Goal: Task Accomplishment & Management: Manage account settings

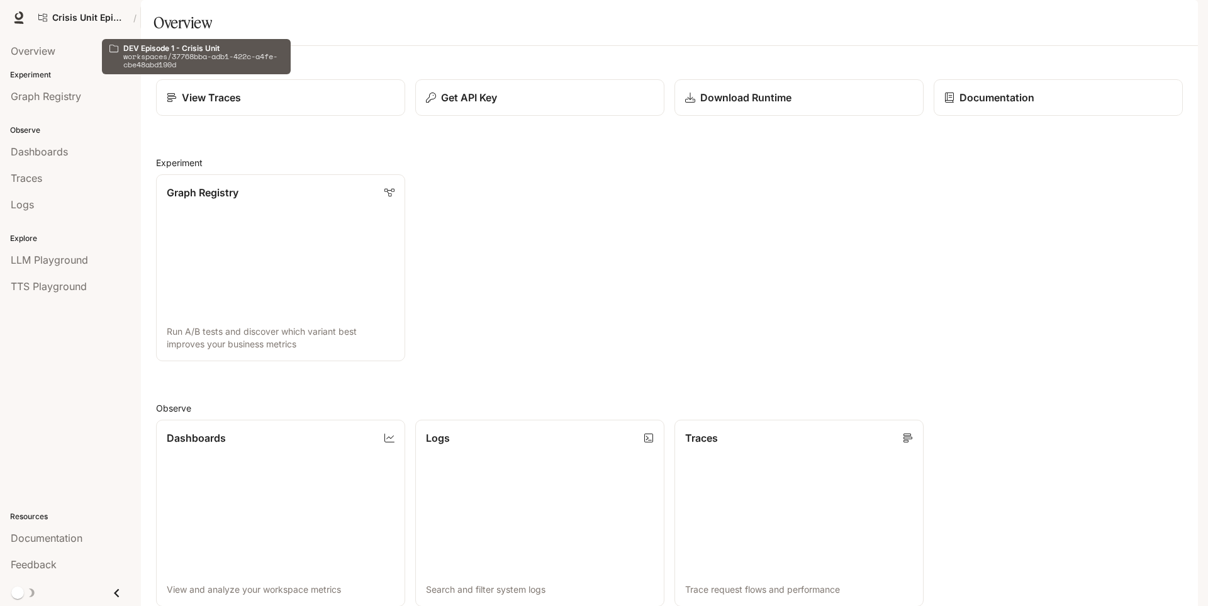
click at [198, 20] on p "DEV Episode 1 - Crisis Unit" at bounding box center [196, 18] width 70 height 11
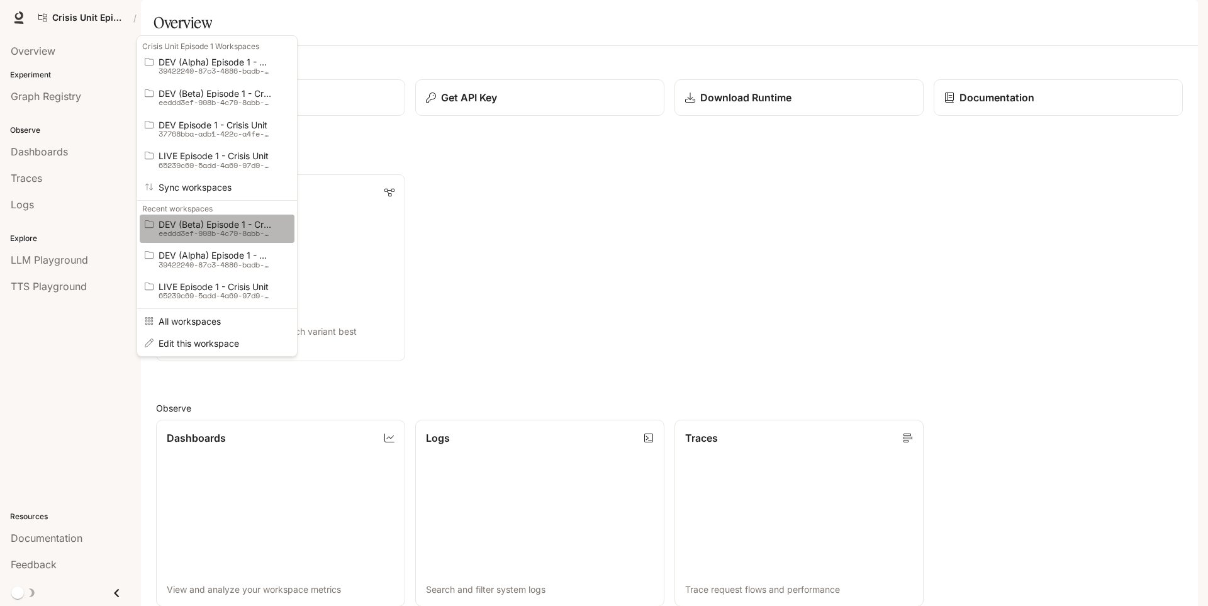
click at [205, 230] on p "eeddd3ef-998b-4c79-8abb-de53df6c5445" at bounding box center [215, 233] width 113 height 9
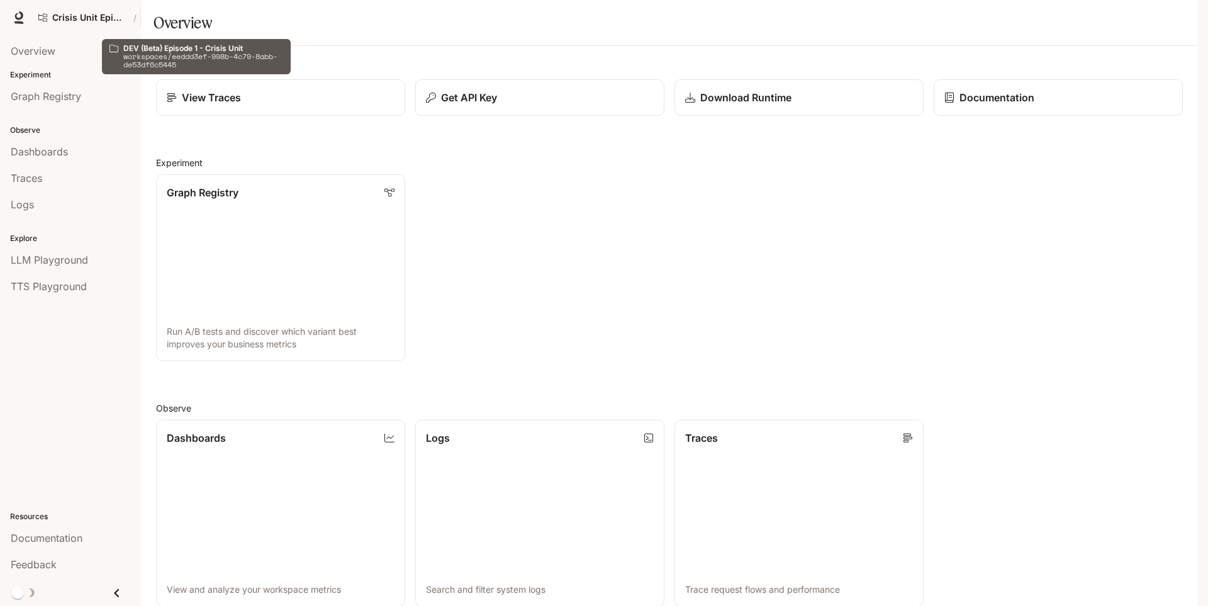
click at [189, 13] on p "DEV (Beta) Episode 1 - Crisis Unit" at bounding box center [196, 18] width 70 height 11
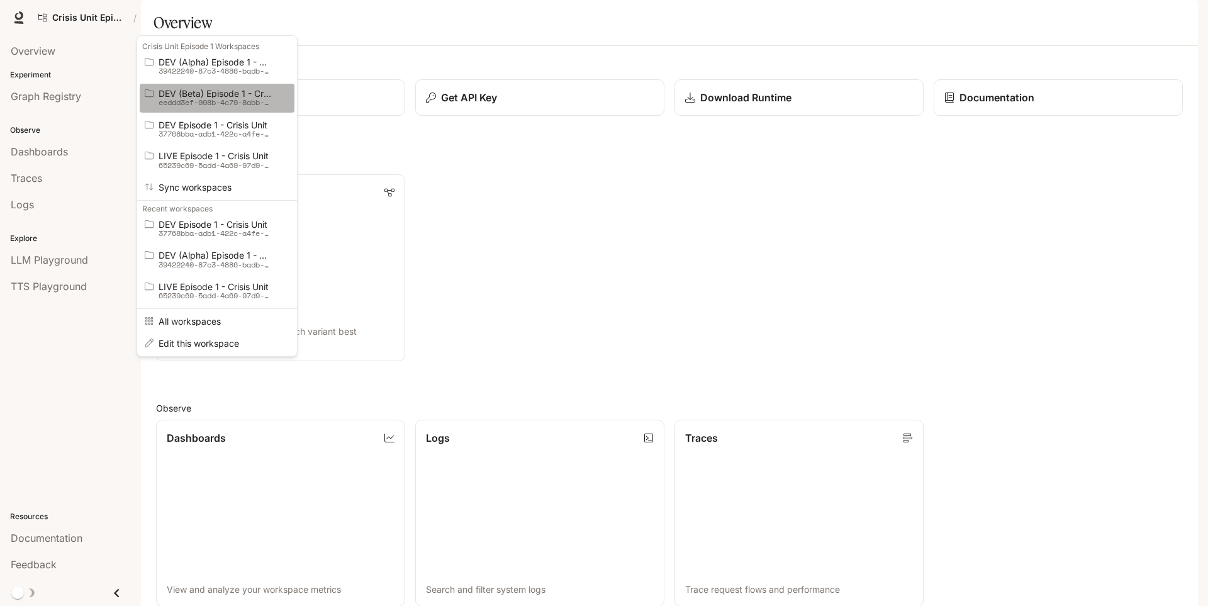
click at [216, 94] on span "DEV (Beta) Episode 1 - Crisis Unit" at bounding box center [215, 93] width 113 height 9
click at [579, 244] on div "Open workspace menu" at bounding box center [604, 303] width 1208 height 606
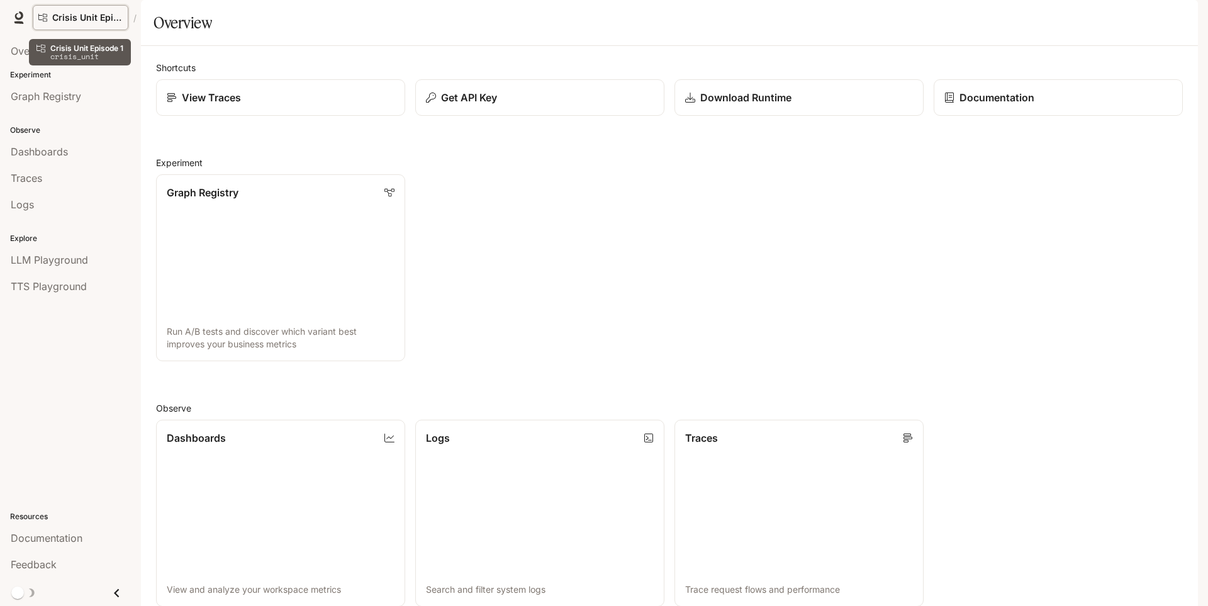
click at [65, 18] on span "Crisis Unit Episode 1" at bounding box center [87, 18] width 70 height 11
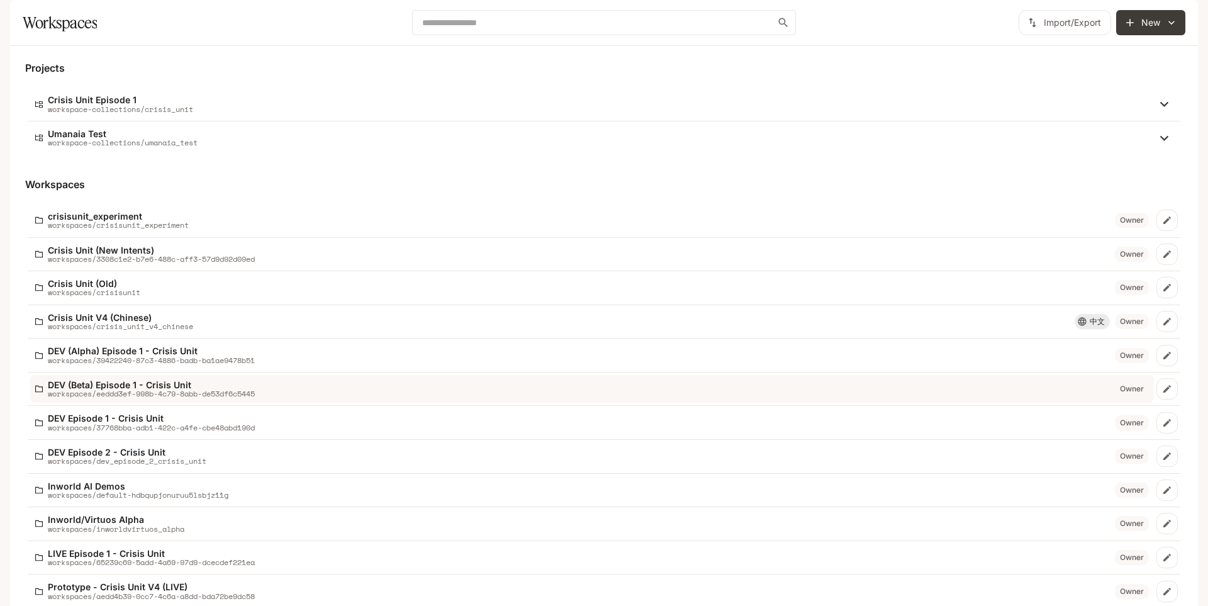
click at [170, 398] on p "workspaces/eeddd3ef-998b-4c79-8abb-de53df6c5445" at bounding box center [151, 393] width 207 height 8
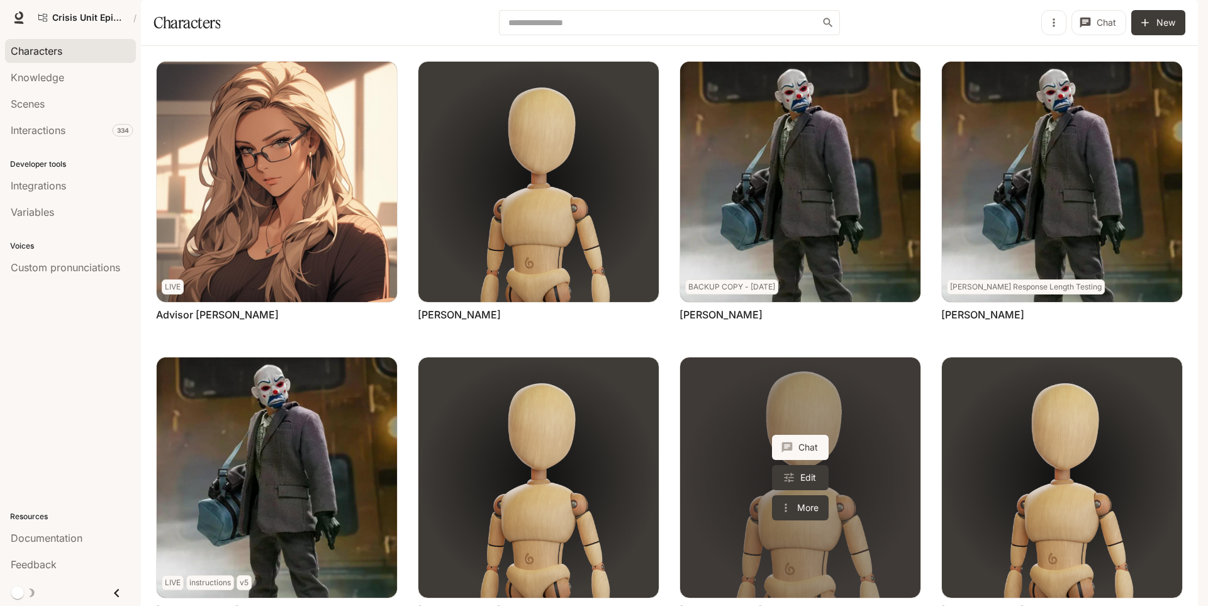
scroll to position [126, 0]
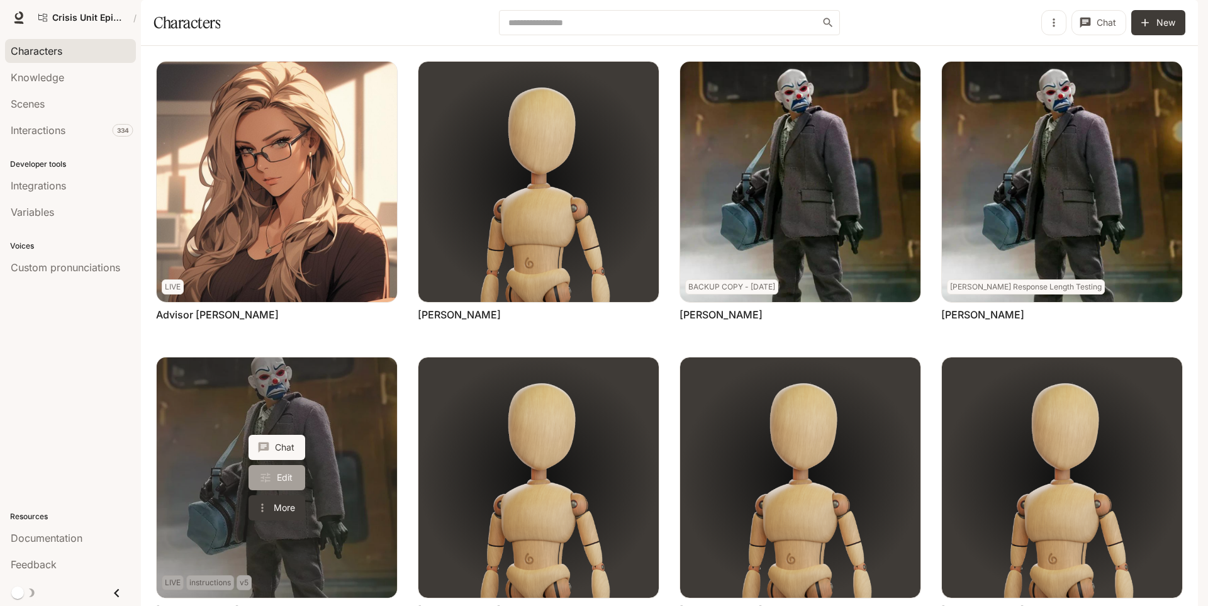
click at [277, 465] on link "Edit" at bounding box center [277, 477] width 57 height 25
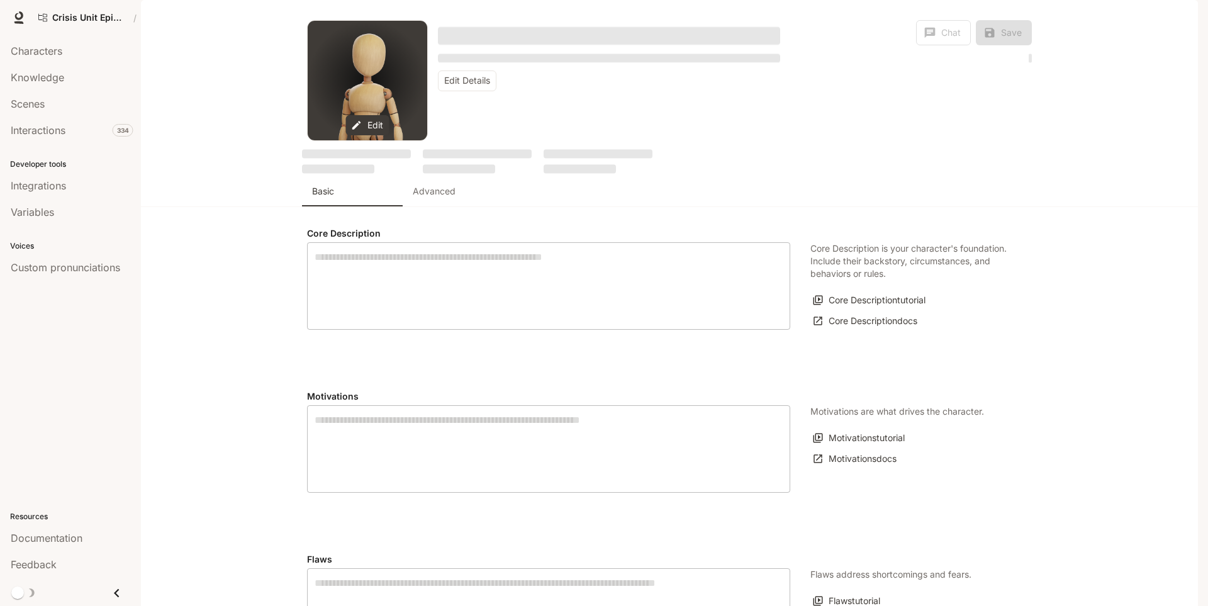
type textarea "**********"
type input "**********"
type input "*"
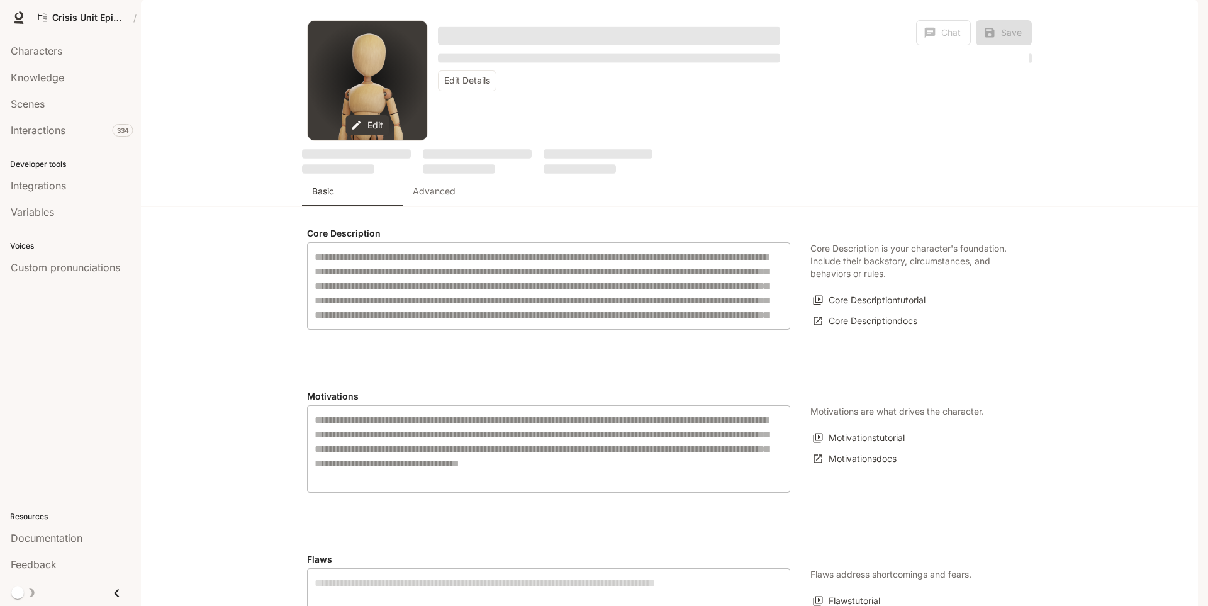
type input "**********"
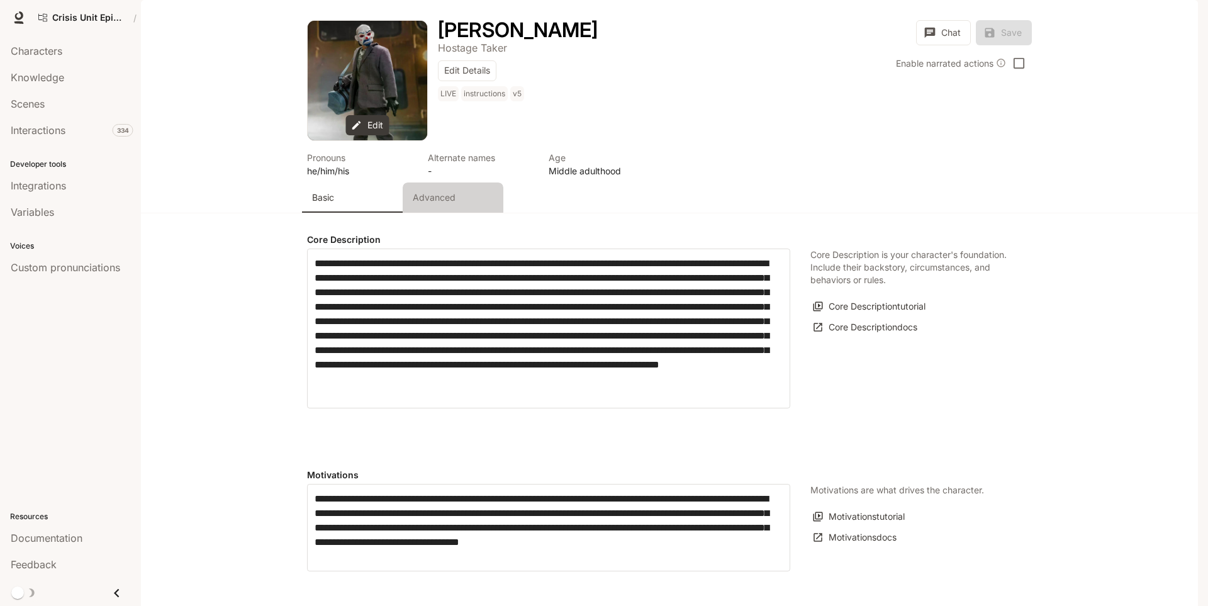
click at [449, 204] on p "Advanced" at bounding box center [434, 197] width 43 height 13
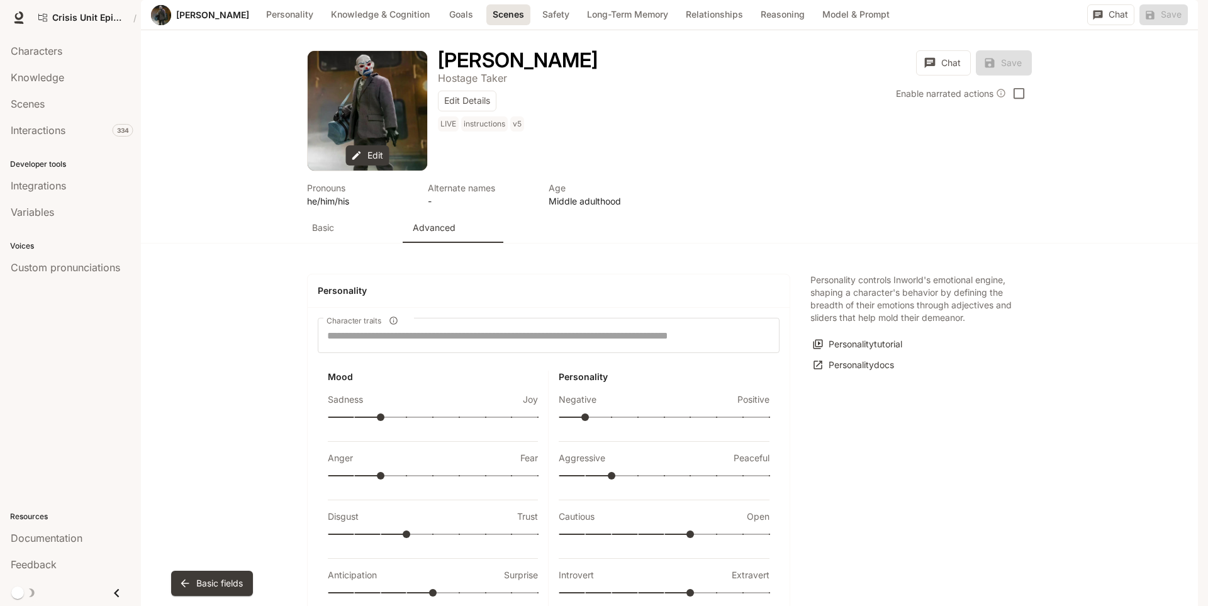
scroll to position [1540, 0]
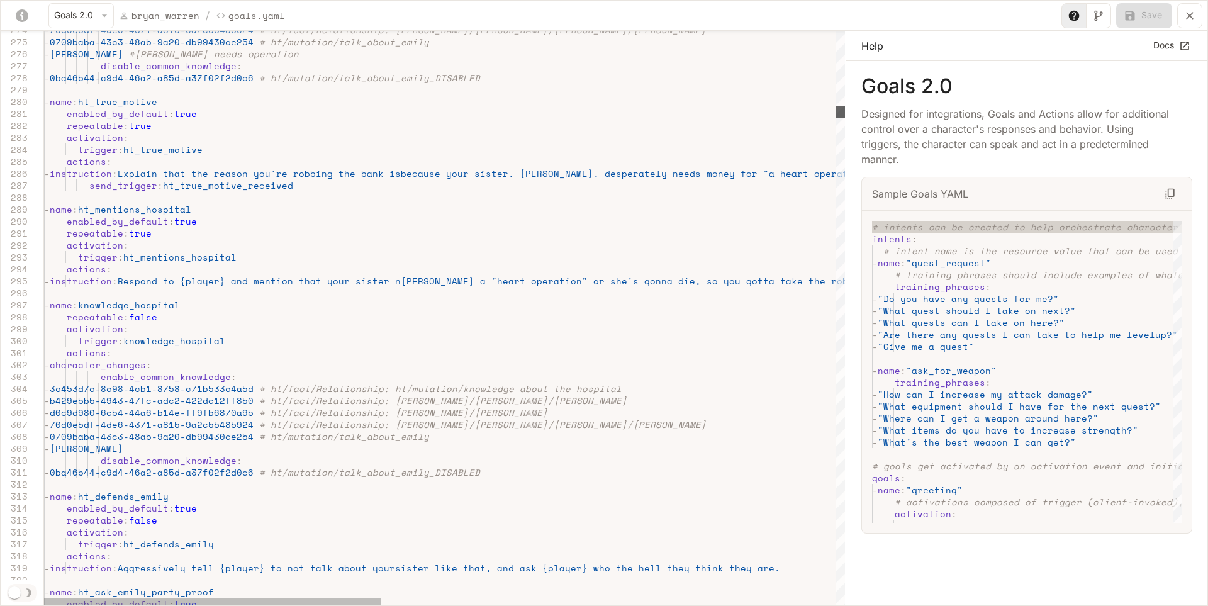
click at [837, 116] on div "yaml-editor" at bounding box center [840, 112] width 9 height 13
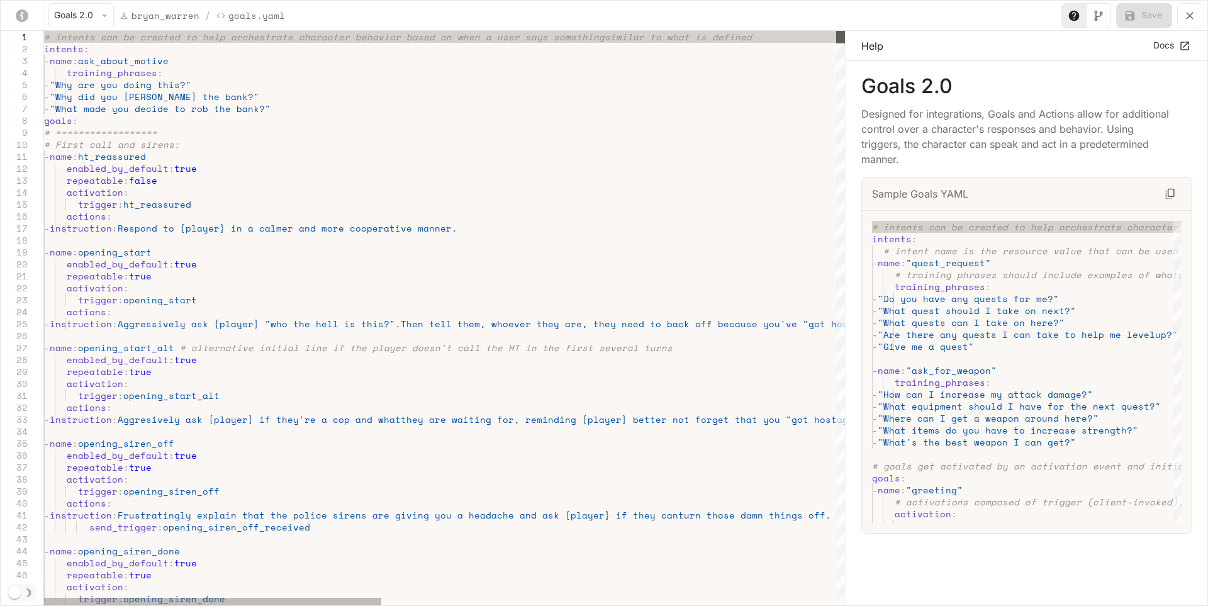
click at [836, 31] on div "yaml-editor" at bounding box center [840, 37] width 9 height 13
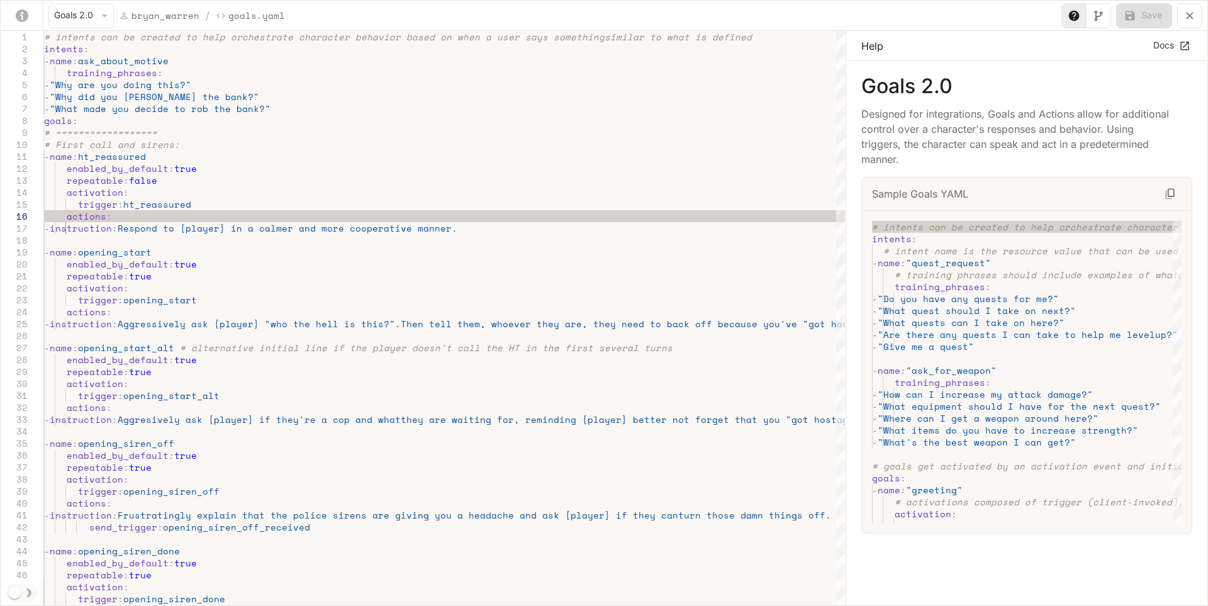
scroll to position [65, 64]
click at [551, 12] on div "Goals 2.0 [PERSON_NAME] / Goals.yaml Save" at bounding box center [604, 16] width 1207 height 30
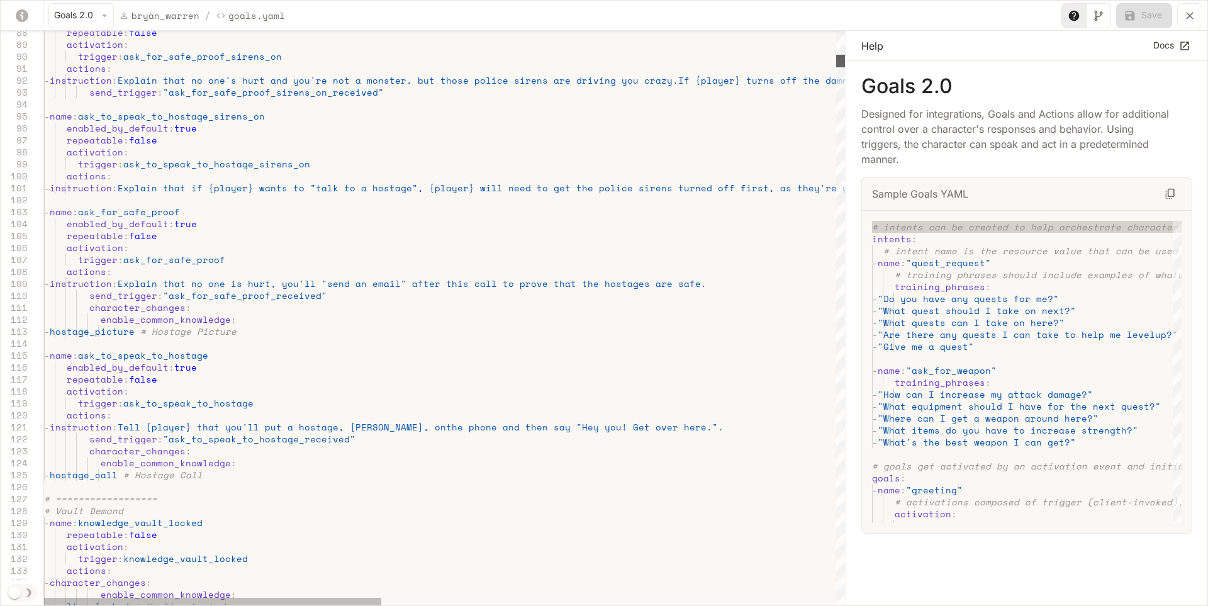
click at [836, 62] on div "yaml-editor" at bounding box center [840, 61] width 9 height 13
drag, startPoint x: 697, startPoint y: 427, endPoint x: 87, endPoint y: 425, distance: 609.1
drag, startPoint x: 694, startPoint y: 423, endPoint x: 88, endPoint y: 423, distance: 605.9
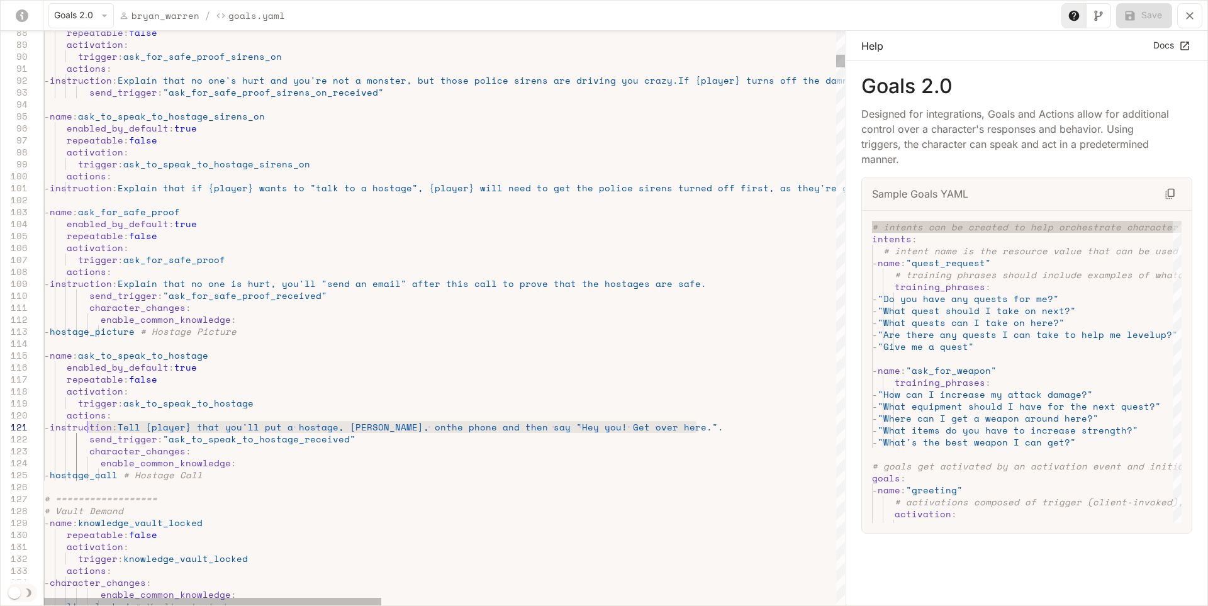
type textarea "**********"
